Goal: Task Accomplishment & Management: Use online tool/utility

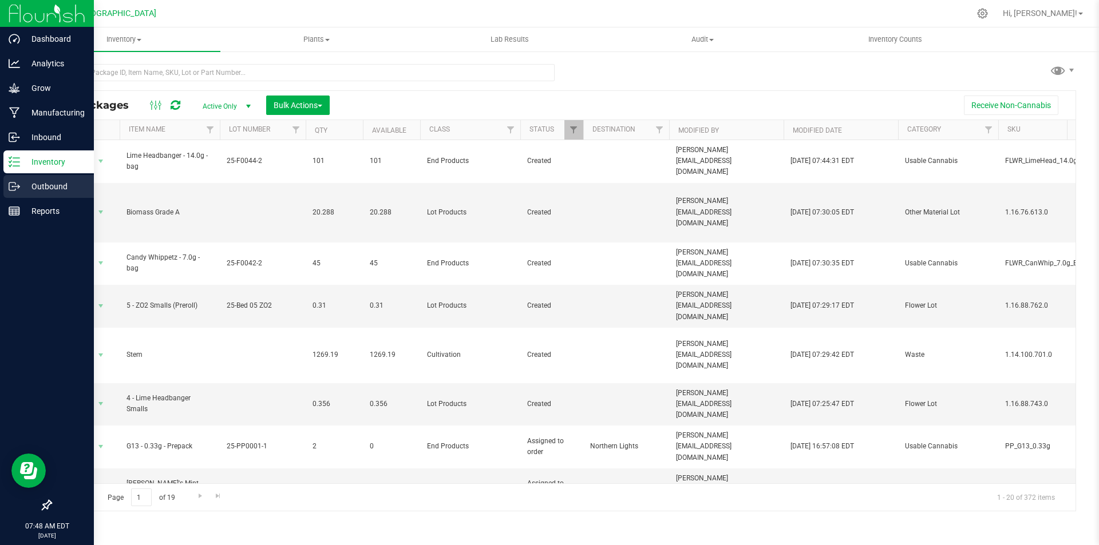
click at [11, 187] on icon at bounding box center [14, 186] width 11 height 11
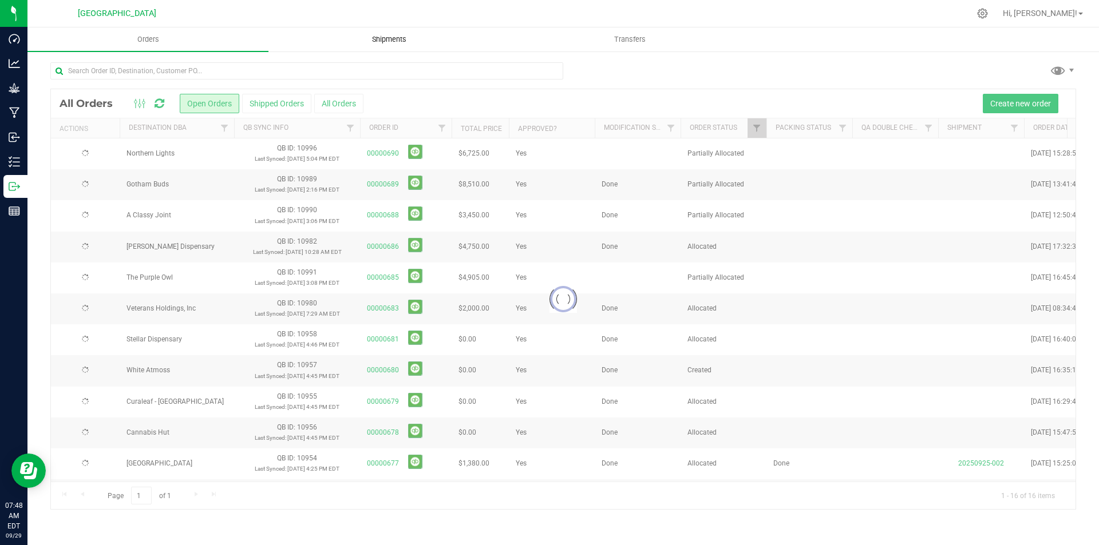
click at [399, 47] on uib-tab-heading "Shipments" at bounding box center [389, 39] width 240 height 23
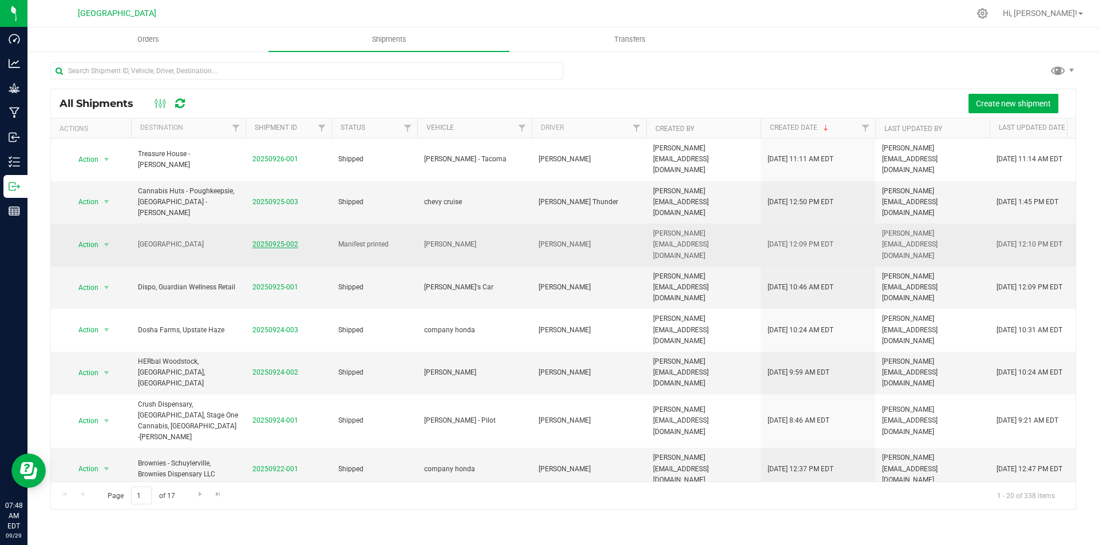
click at [274, 240] on link "20250925-002" at bounding box center [275, 244] width 46 height 8
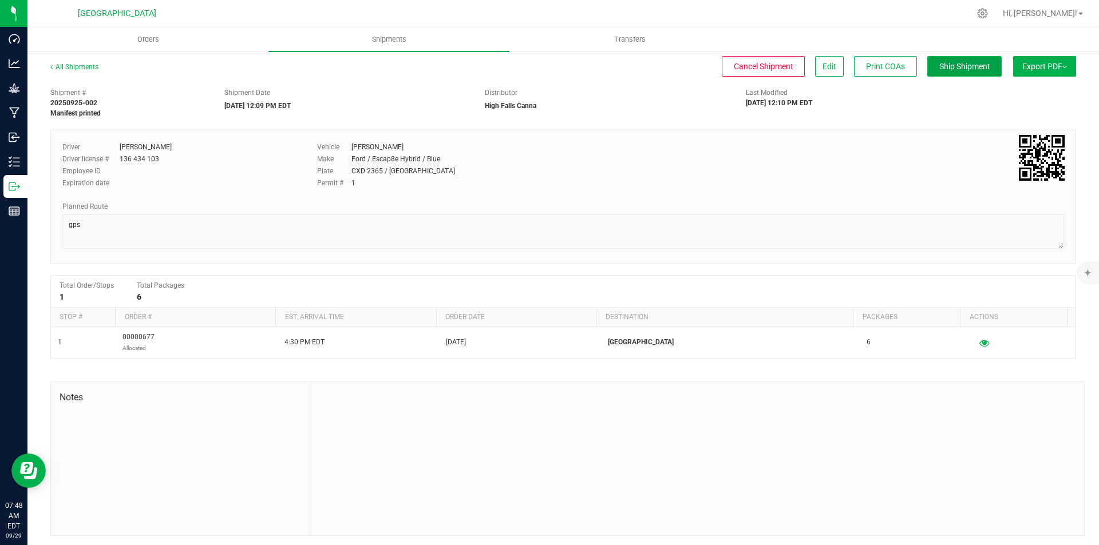
click at [962, 58] on button "Ship Shipment" at bounding box center [964, 66] width 74 height 21
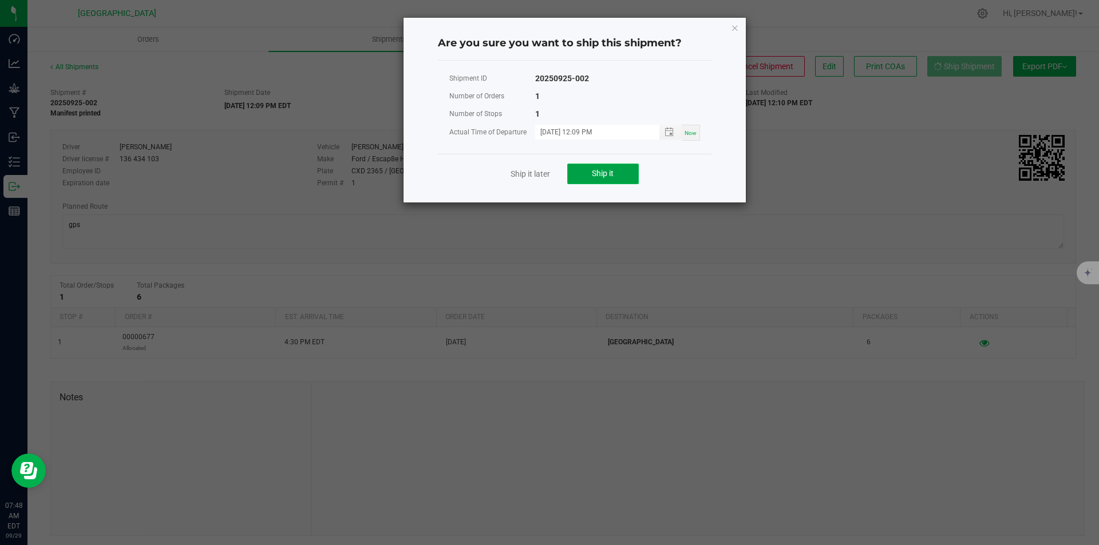
click at [606, 166] on button "Ship it" at bounding box center [603, 174] width 72 height 21
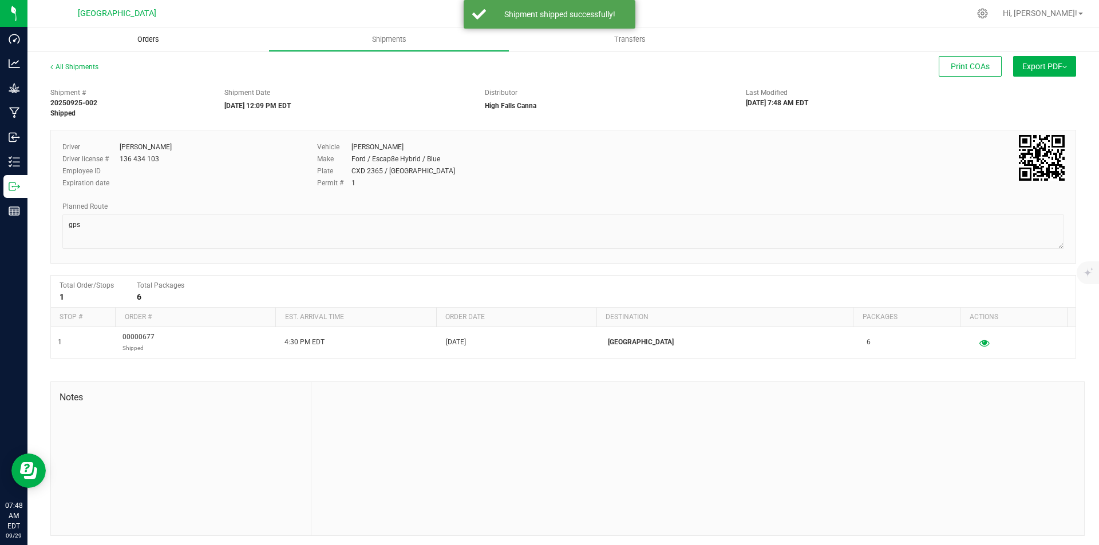
click at [161, 32] on uib-tab-heading "Orders" at bounding box center [147, 39] width 241 height 24
